Goal: Transaction & Acquisition: Obtain resource

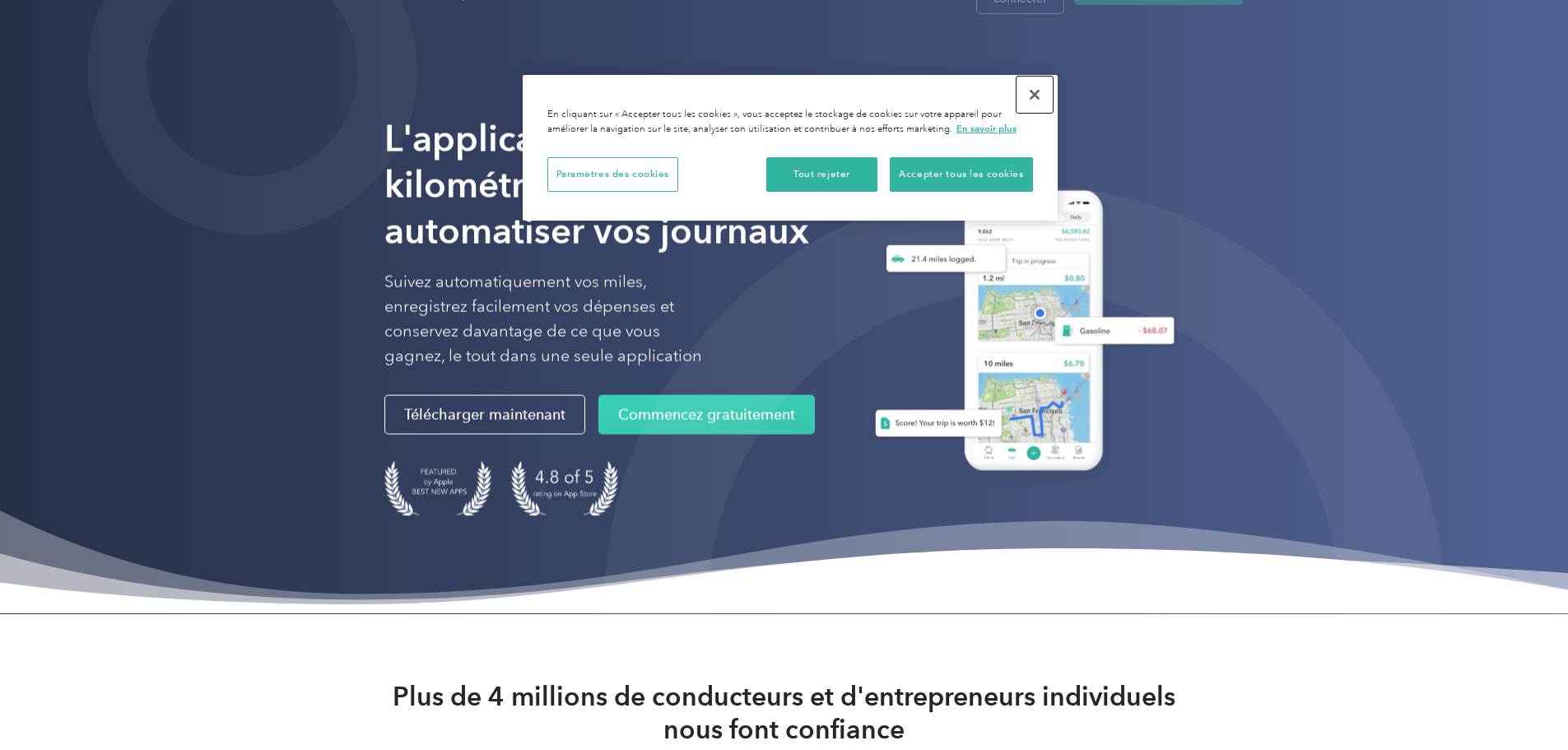
click at [1036, 92] on button "Fermer" at bounding box center [1034, 94] width 36 height 36
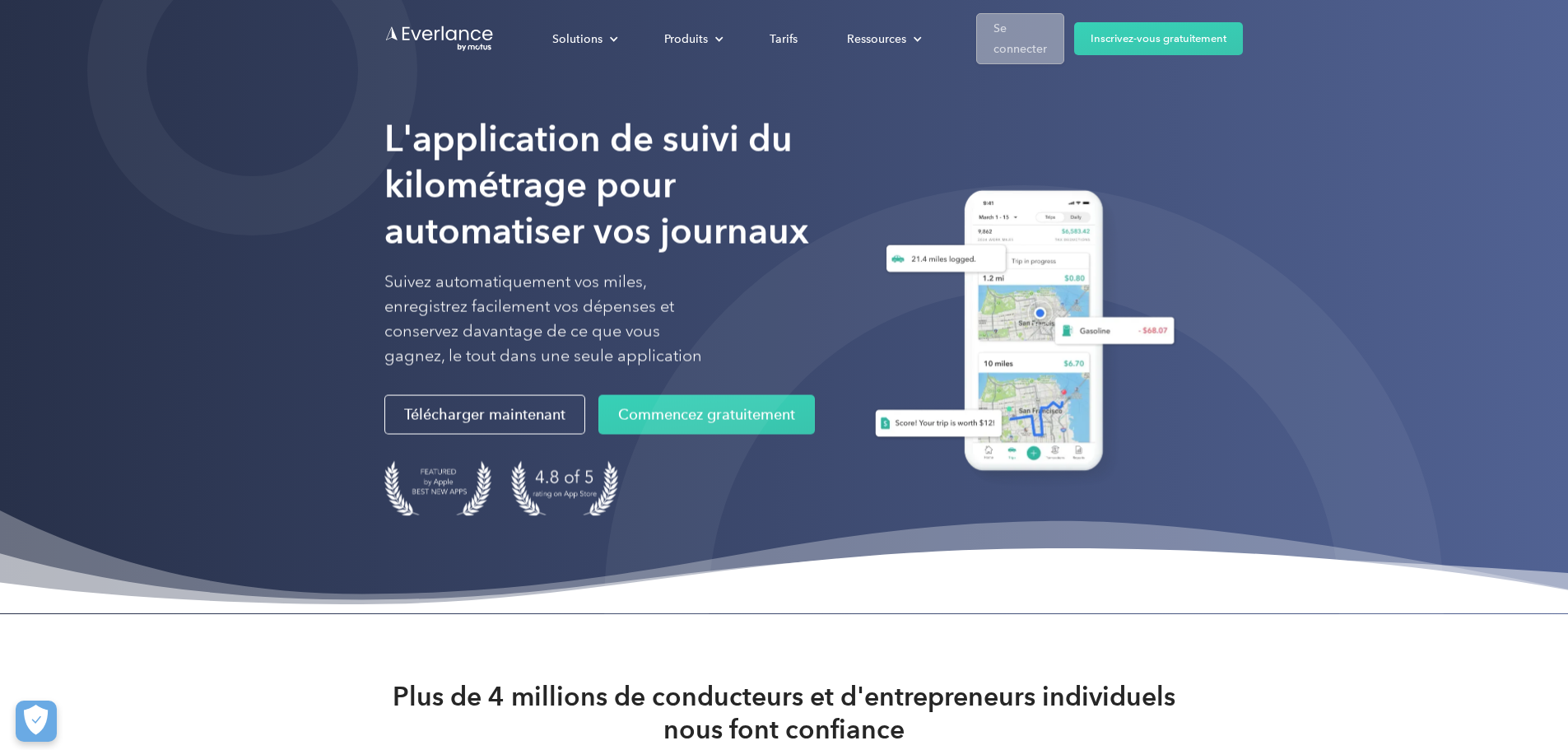
click at [1047, 25] on font "Se connecter" at bounding box center [1020, 39] width 53 height 34
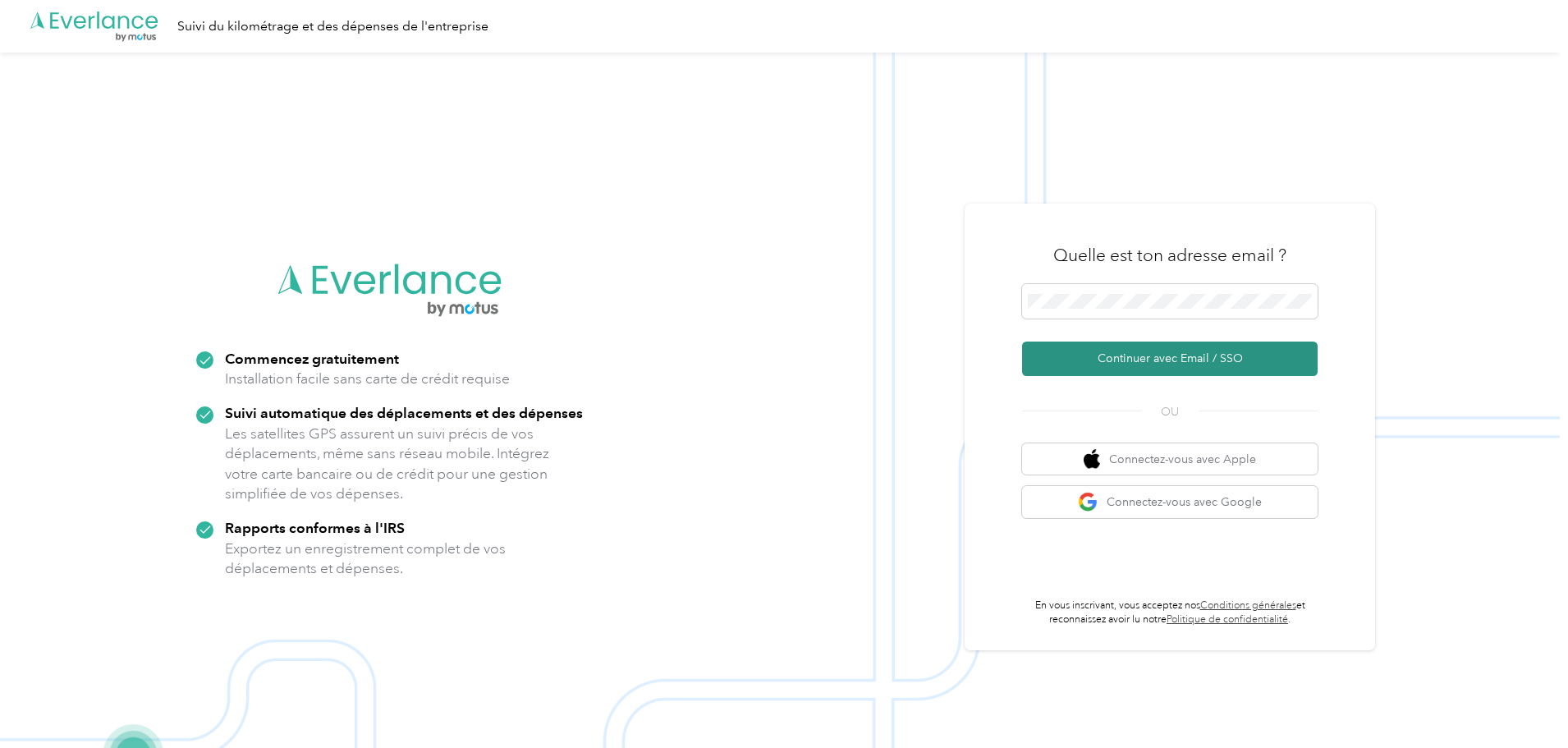
click at [1151, 361] on font "Continuer avec Email / SSO" at bounding box center [1171, 359] width 145 height 14
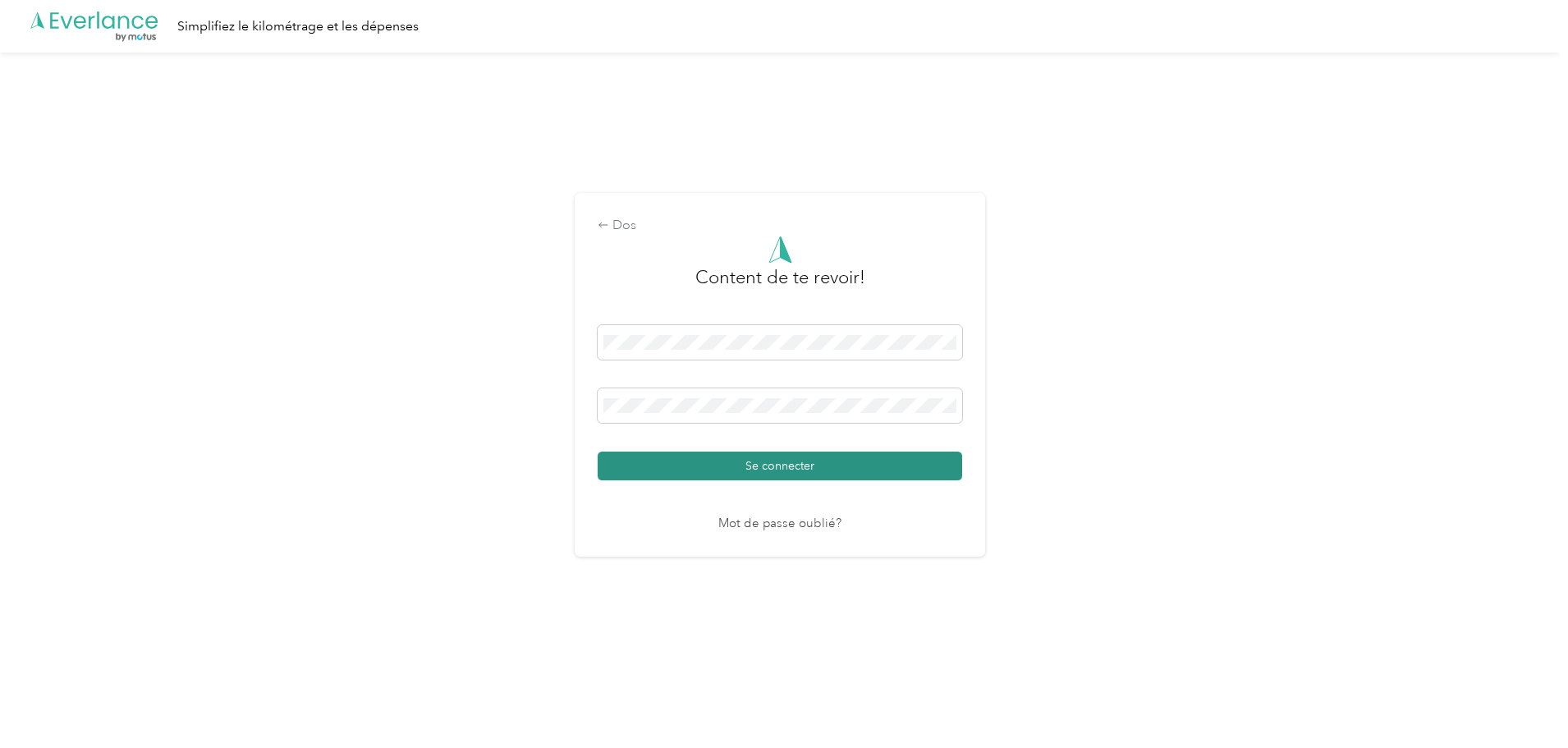
click at [775, 468] on font "Se connecter" at bounding box center [780, 466] width 69 height 14
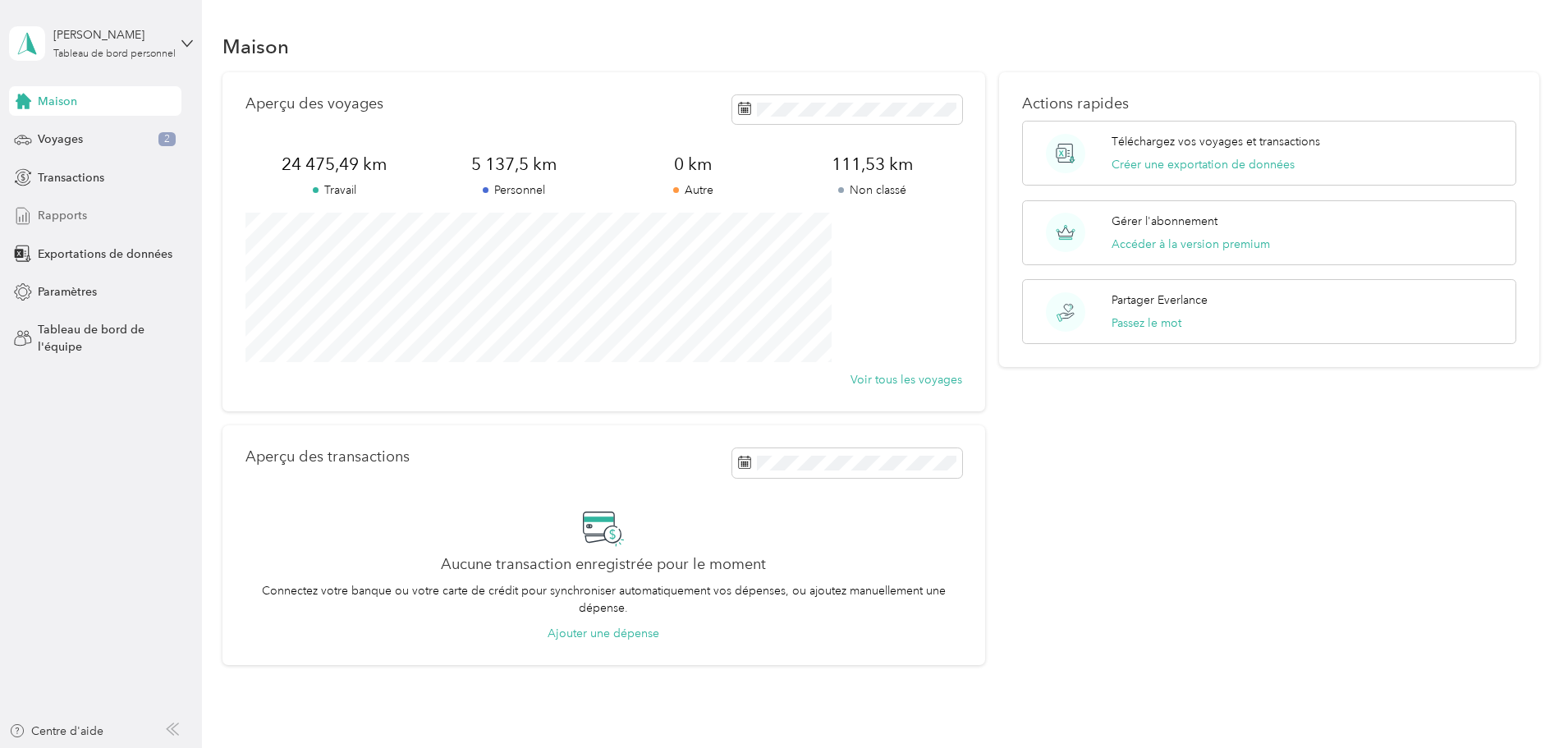
click at [55, 220] on font "Rapports" at bounding box center [62, 215] width 49 height 14
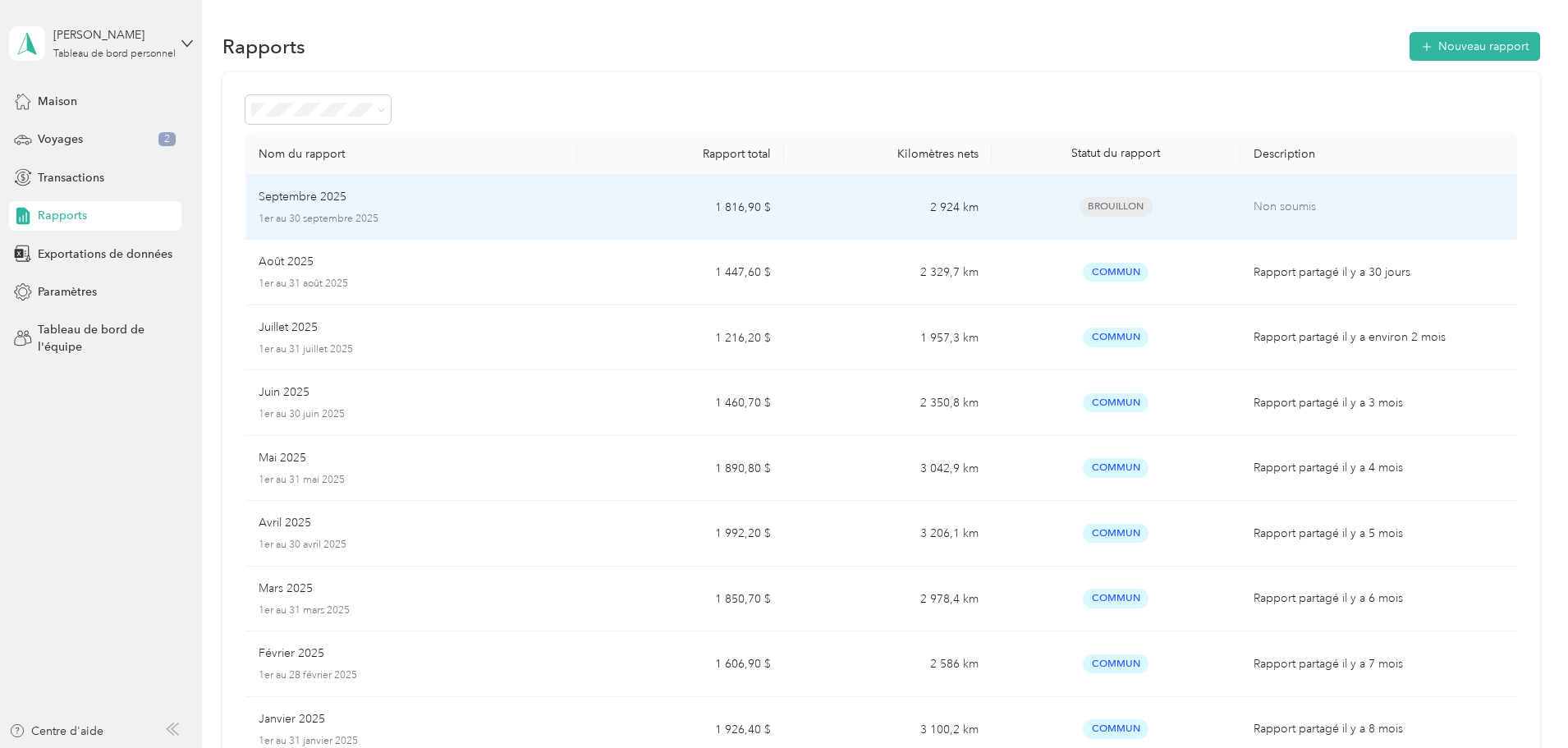
click at [487, 197] on div "Septembre 2025" at bounding box center [411, 197] width 305 height 18
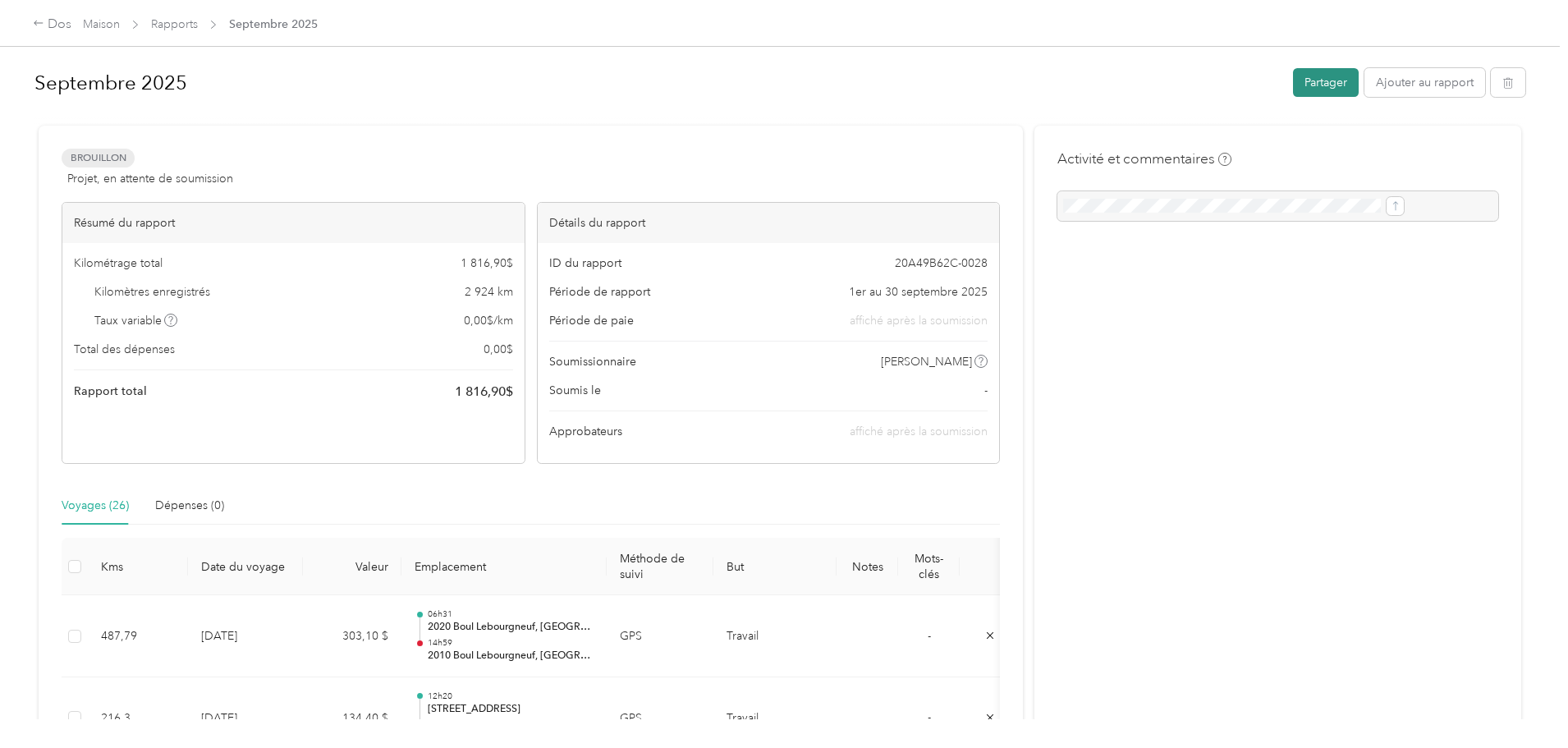
click at [1304, 78] on font "Partager" at bounding box center [1326, 83] width 43 height 14
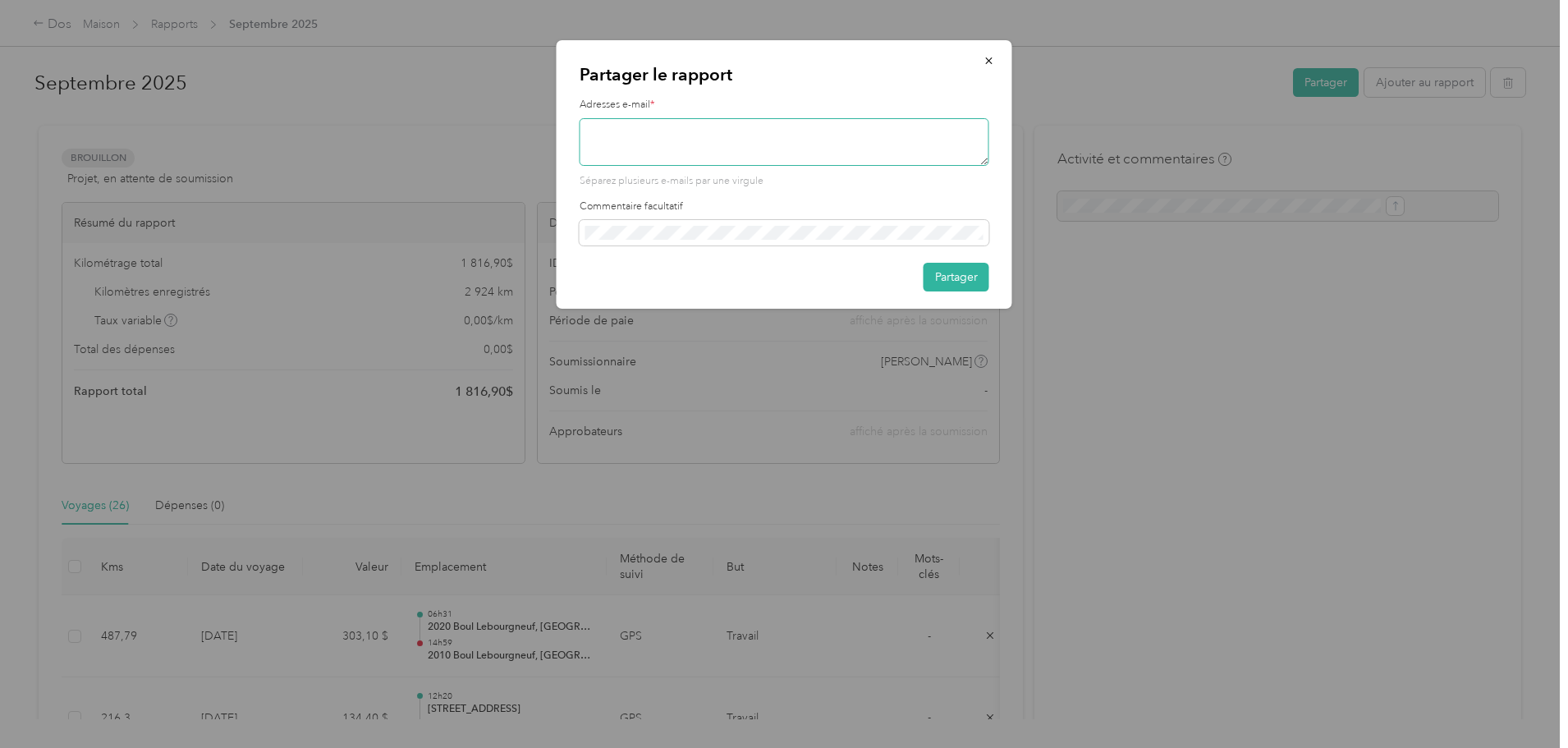
click at [797, 126] on textarea at bounding box center [784, 142] width 410 height 48
type textarea "gregl@groupebbh.com"
click at [955, 277] on font "Partager" at bounding box center [957, 277] width 43 height 14
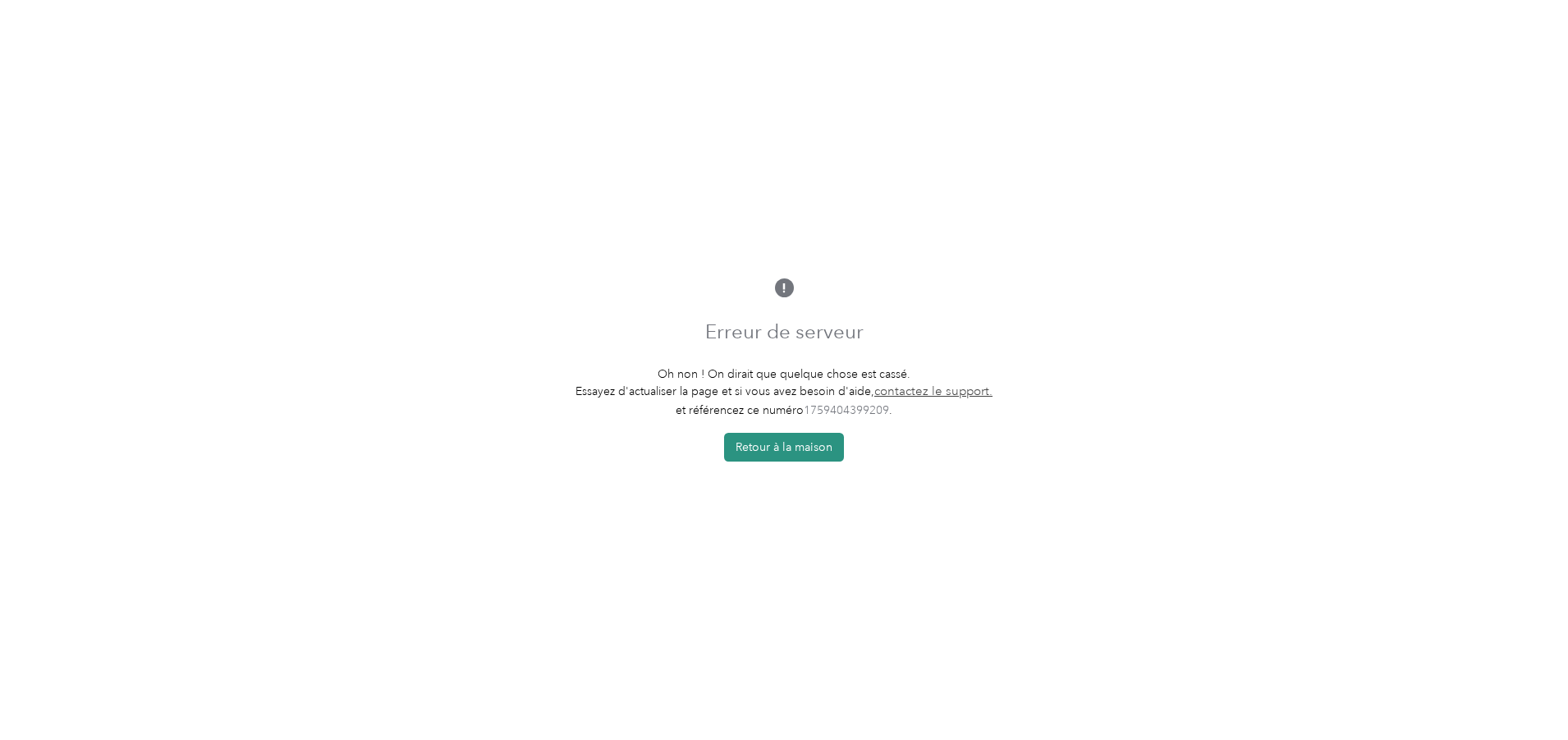
click at [779, 447] on font "Retour à la maison" at bounding box center [784, 448] width 97 height 14
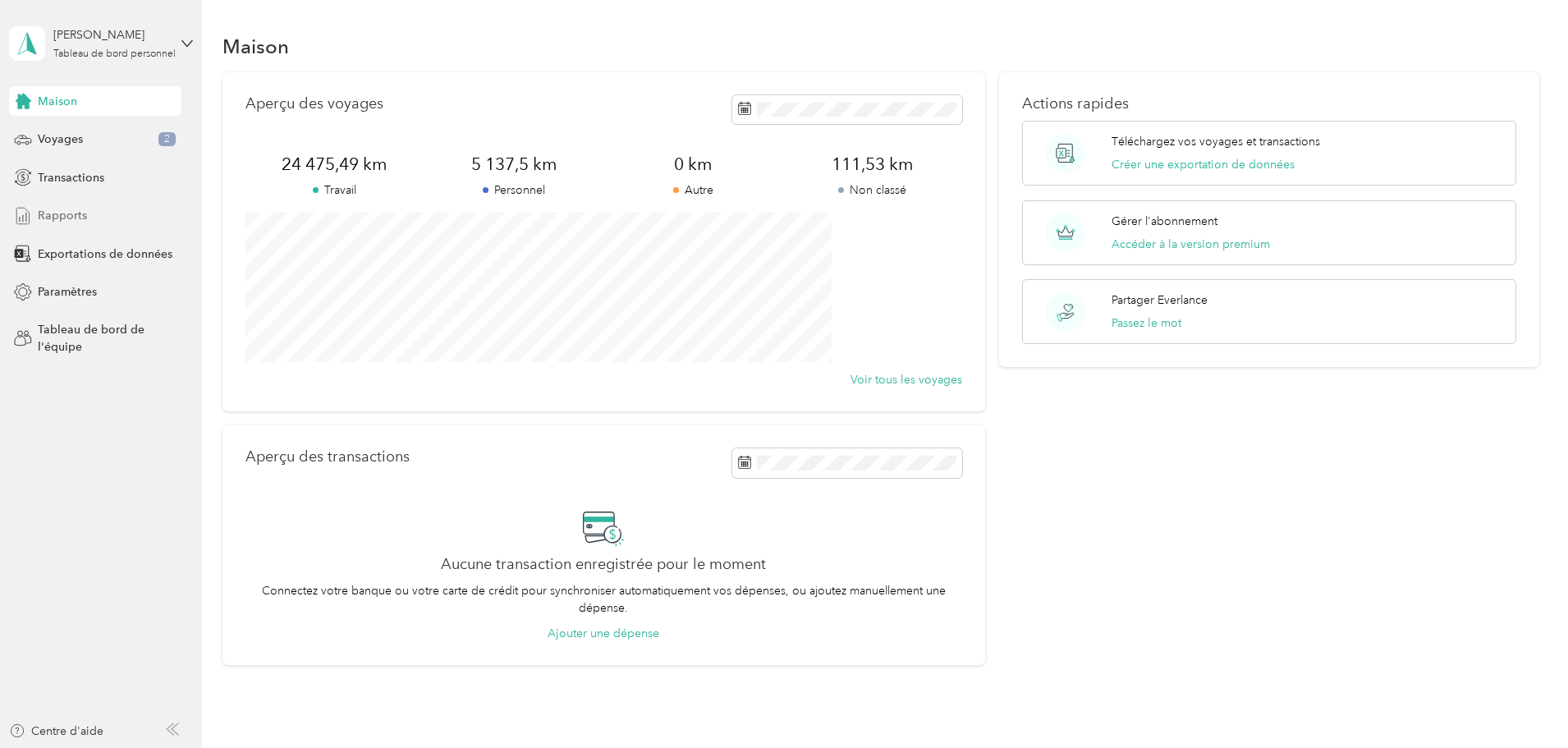
click at [44, 213] on font "Rapports" at bounding box center [62, 215] width 49 height 14
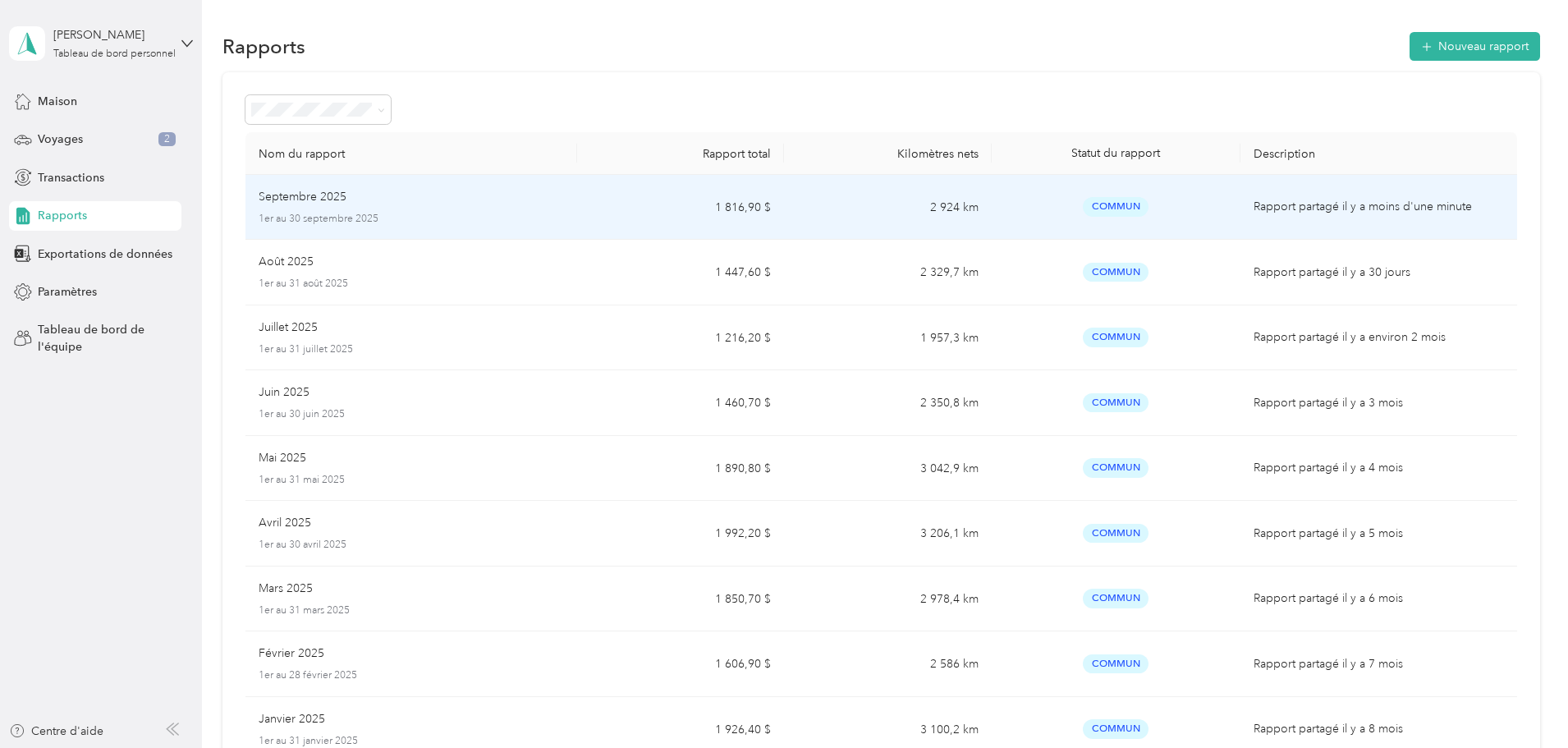
click at [346, 195] on font "Septembre 2025" at bounding box center [302, 196] width 88 height 14
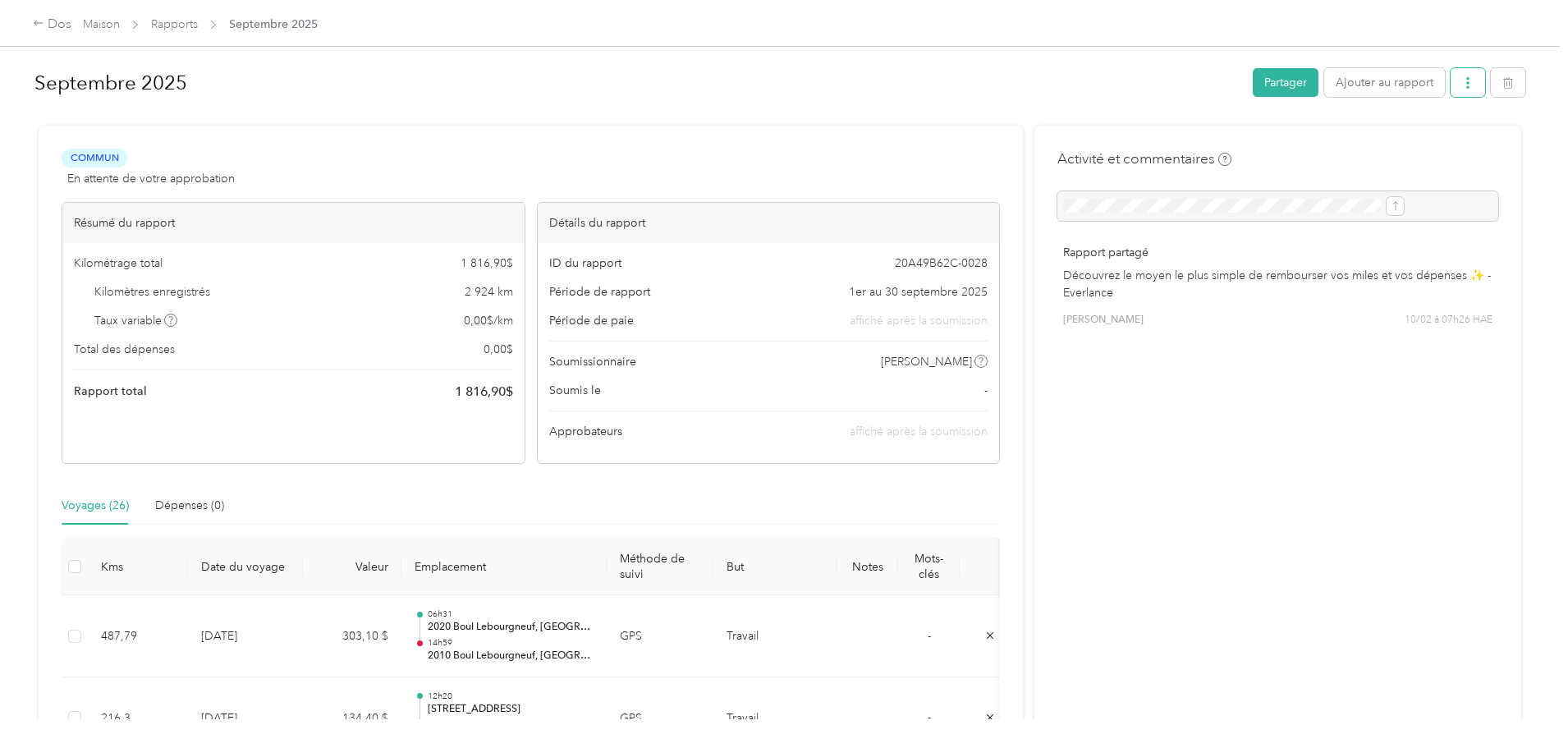
click at [1462, 84] on icon "button" at bounding box center [1468, 83] width 12 height 12
click at [1266, 141] on font "Télécharger" at bounding box center [1241, 144] width 63 height 14
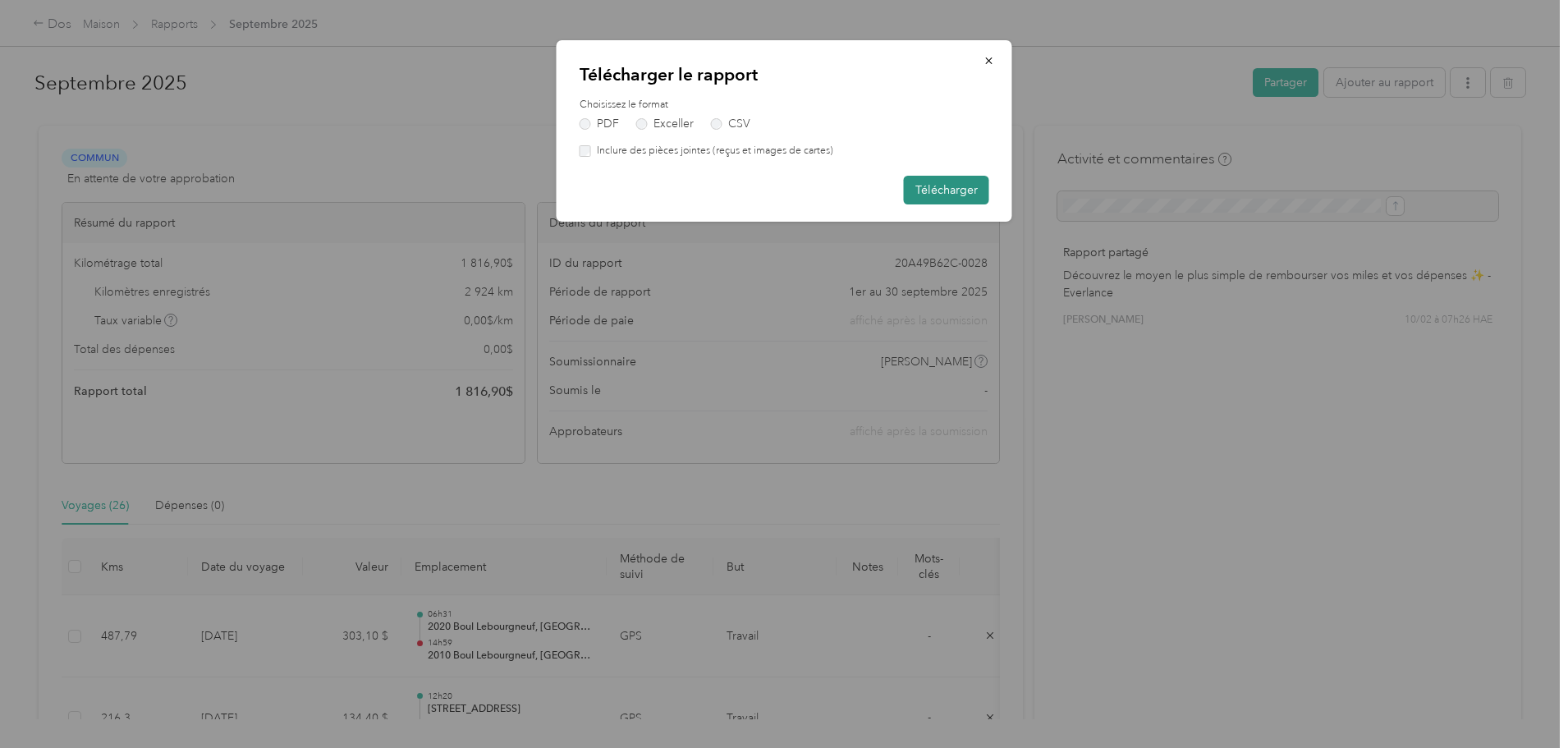
click at [937, 188] on font "Télécharger" at bounding box center [947, 190] width 63 height 14
